Goal: Task Accomplishment & Management: Manage account settings

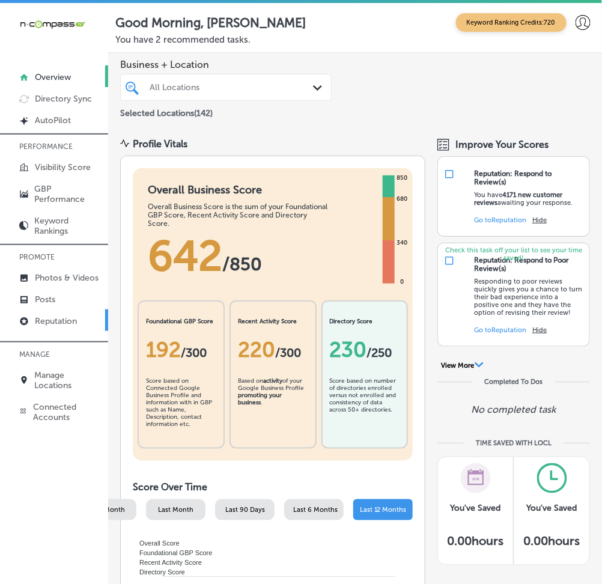
click at [58, 320] on p "Reputation" at bounding box center [56, 321] width 42 height 10
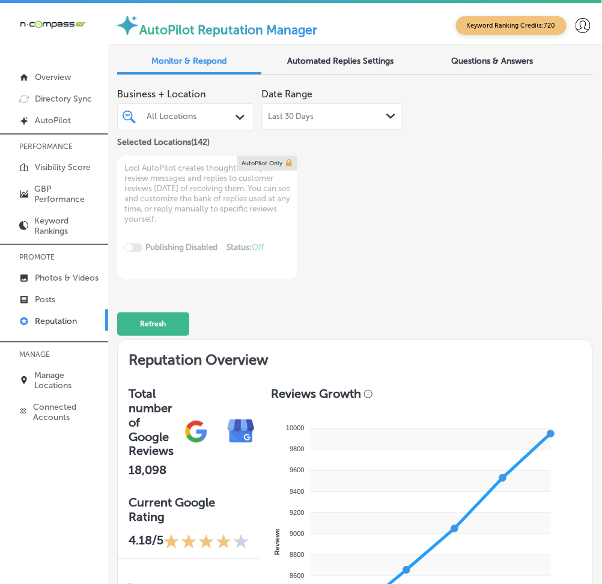
click at [190, 121] on div at bounding box center [181, 116] width 73 height 13
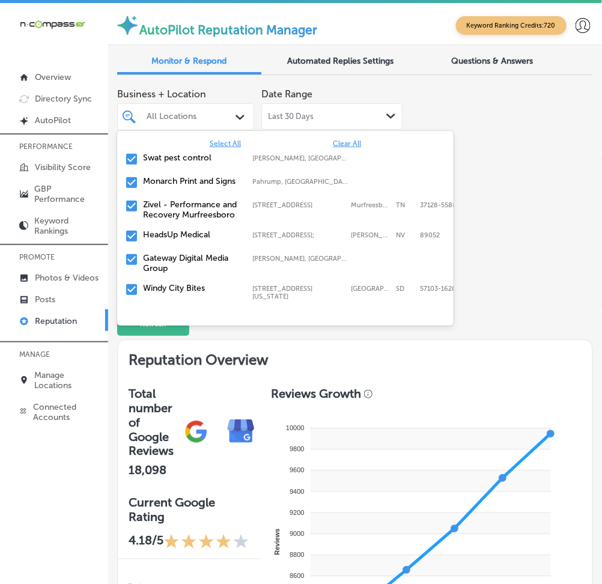
click at [333, 139] on span "Clear All" at bounding box center [347, 143] width 28 height 8
type textarea "x"
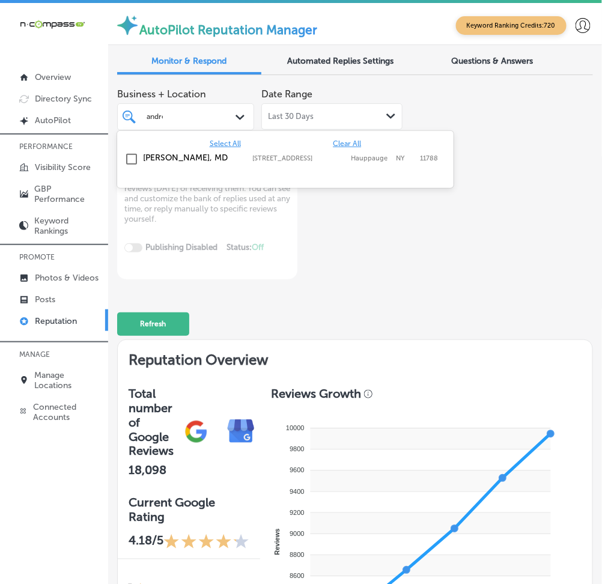
type input "[PERSON_NAME]"
click at [269, 162] on div "[PERSON_NAME], MD 517 NY-[STREET_ADDRESS][GEOGRAPHIC_DATA][STREET_ADDRESS]" at bounding box center [285, 159] width 327 height 19
type textarea "x"
type input "esmera"
click at [276, 161] on div "[PERSON_NAME] RDHAP [STREET_ADDRESS][GEOGRAPHIC_DATA][PERSON_NAME][PERSON_NAME]…" at bounding box center [285, 161] width 327 height 22
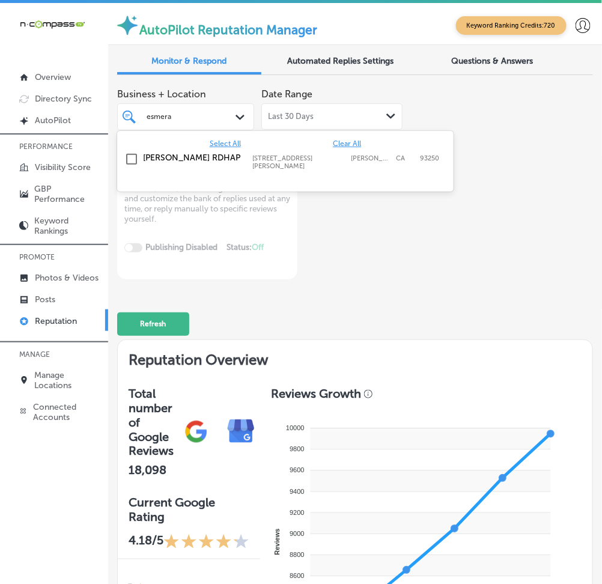
type textarea "x"
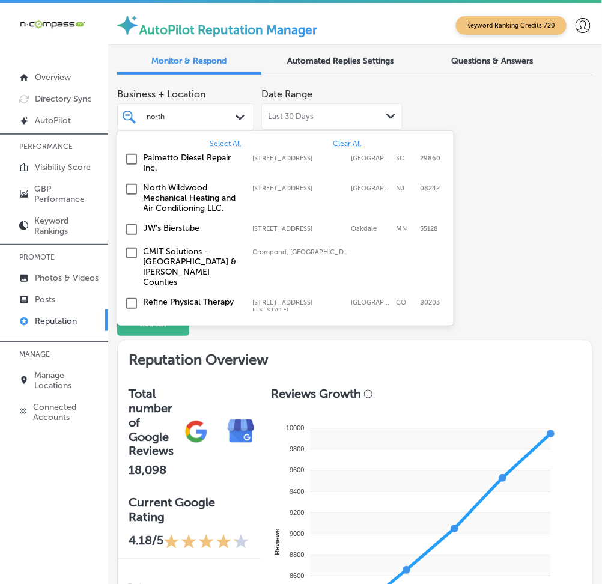
type input "north a"
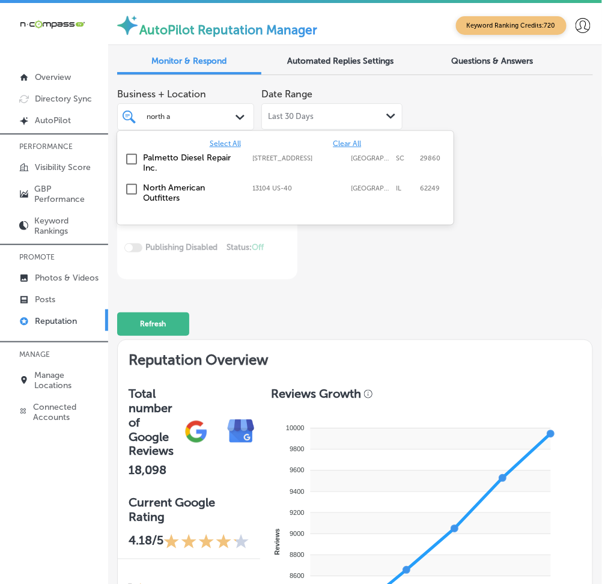
click at [196, 190] on label "North American Outfitters" at bounding box center [191, 193] width 97 height 20
type textarea "x"
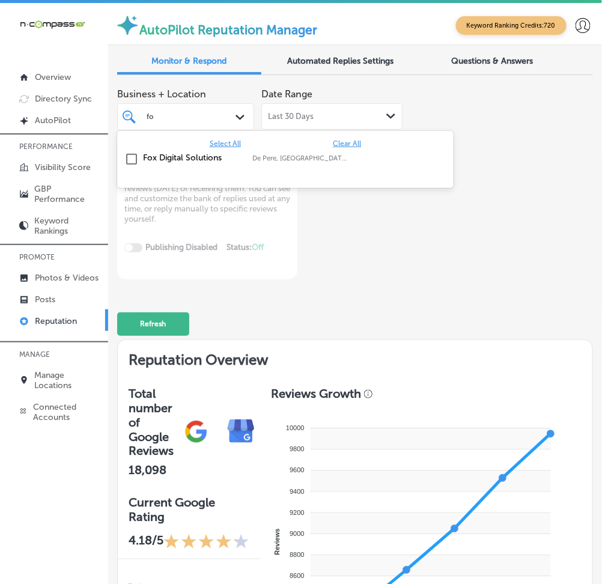
type input "fox"
click at [202, 163] on div "Fox Digital Solutions De Pere, [GEOGRAPHIC_DATA], [GEOGRAPHIC_DATA] | Menasha, …" at bounding box center [285, 159] width 327 height 19
type textarea "x"
click at [158, 115] on input "fox" at bounding box center [152, 116] width 12 height 8
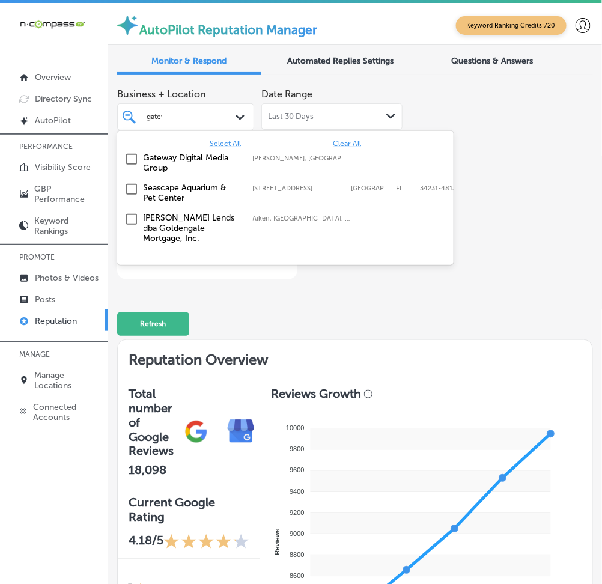
type input "gatewa"
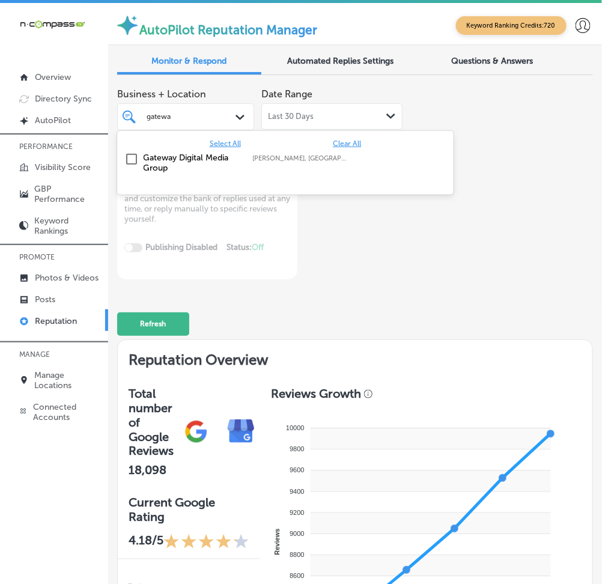
click at [146, 157] on label "Gateway Digital Media Group" at bounding box center [191, 163] width 97 height 20
type textarea "x"
type input "livesca"
click at [145, 155] on label "Livescan Fingerprinting of [PERSON_NAME] LLC" at bounding box center [191, 163] width 97 height 20
type textarea "x"
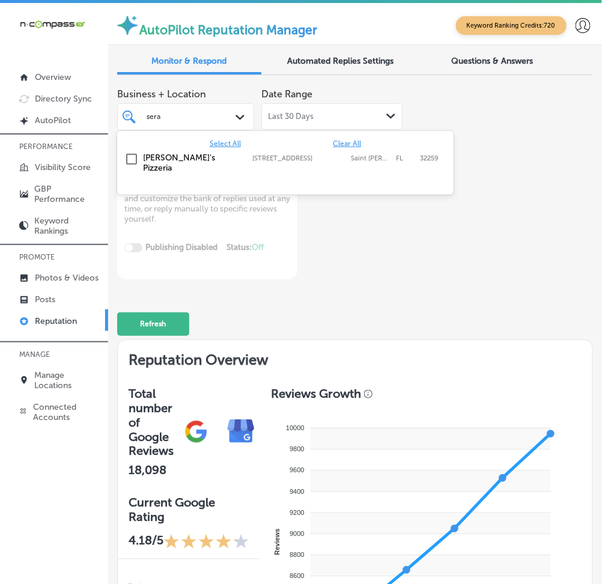
type input "seraf"
click at [145, 154] on label "[PERSON_NAME]'s Pizzeria" at bounding box center [191, 163] width 97 height 20
type textarea "x"
type input "seraf"
click at [469, 305] on div "Refresh" at bounding box center [355, 318] width 476 height 56
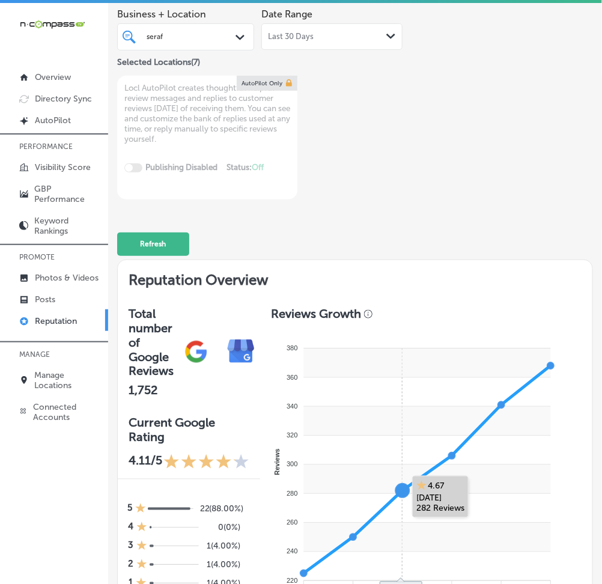
scroll to position [320, 0]
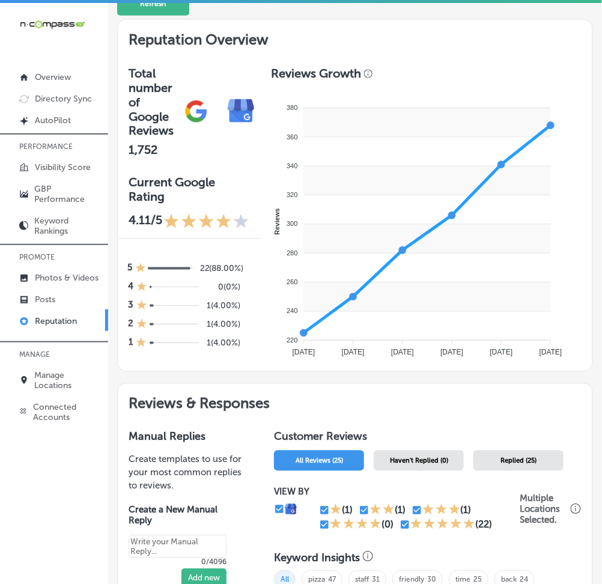
click at [391, 417] on span "Haven't Replied (0)" at bounding box center [419, 461] width 58 height 8
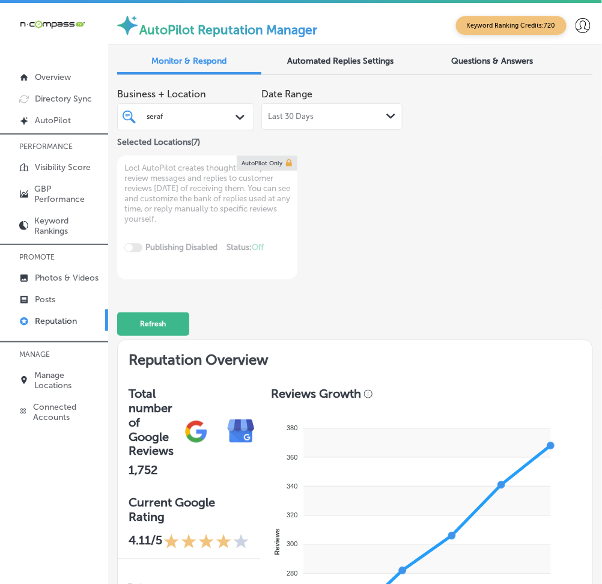
type textarea "x"
click at [168, 111] on div "seraf seraf" at bounding box center [181, 116] width 73 height 13
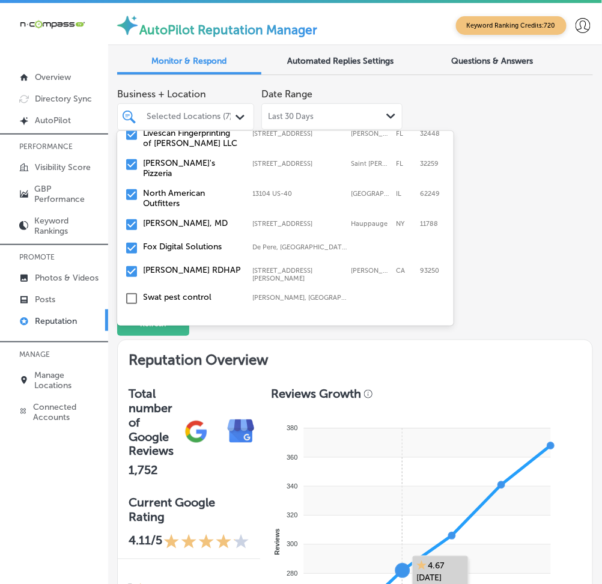
scroll to position [80, 0]
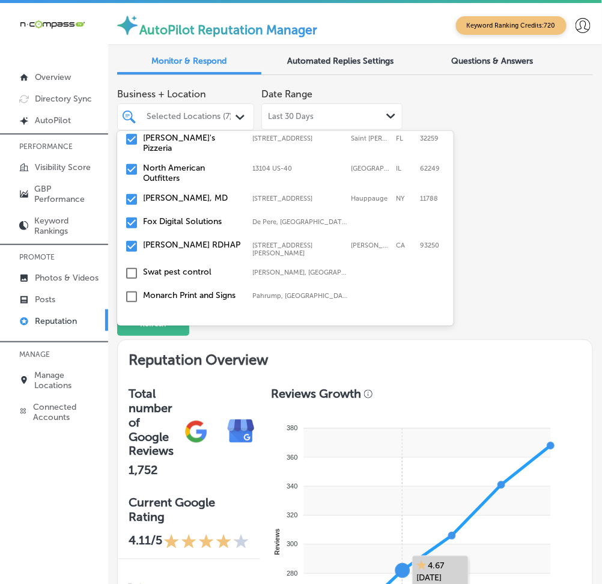
click at [471, 217] on div "Business + Location option [STREET_ADDRESS]. option focused, 7 of 143. 143 resu…" at bounding box center [355, 180] width 476 height 197
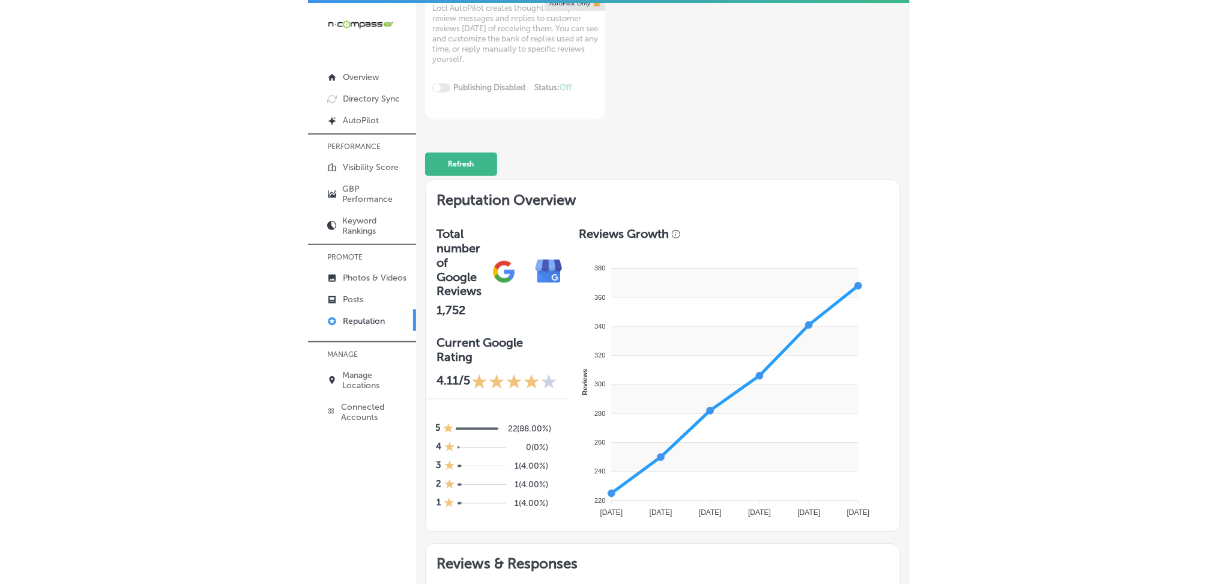
scroll to position [0, 0]
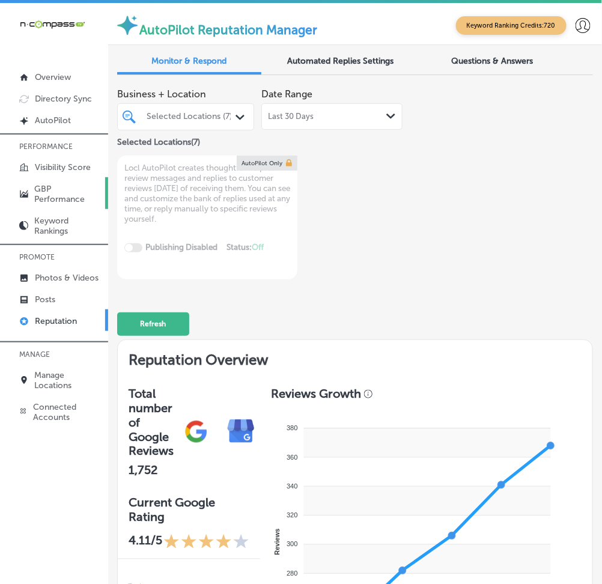
type textarea "x"
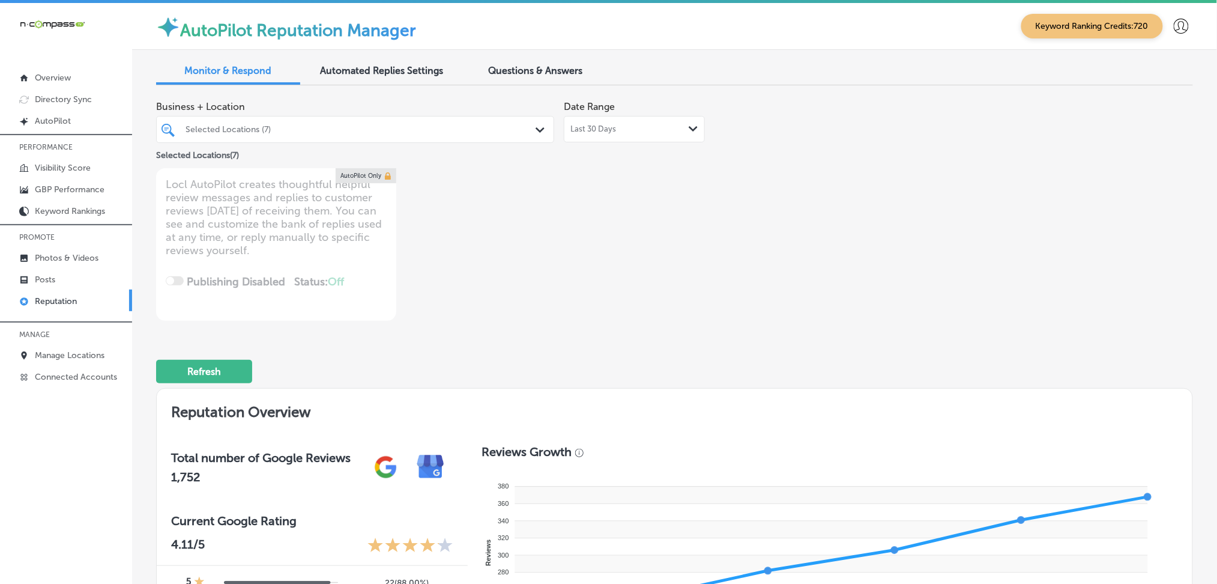
click at [237, 124] on div "Selected Locations (7)" at bounding box center [361, 129] width 351 height 10
